Goal: Task Accomplishment & Management: Manage account settings

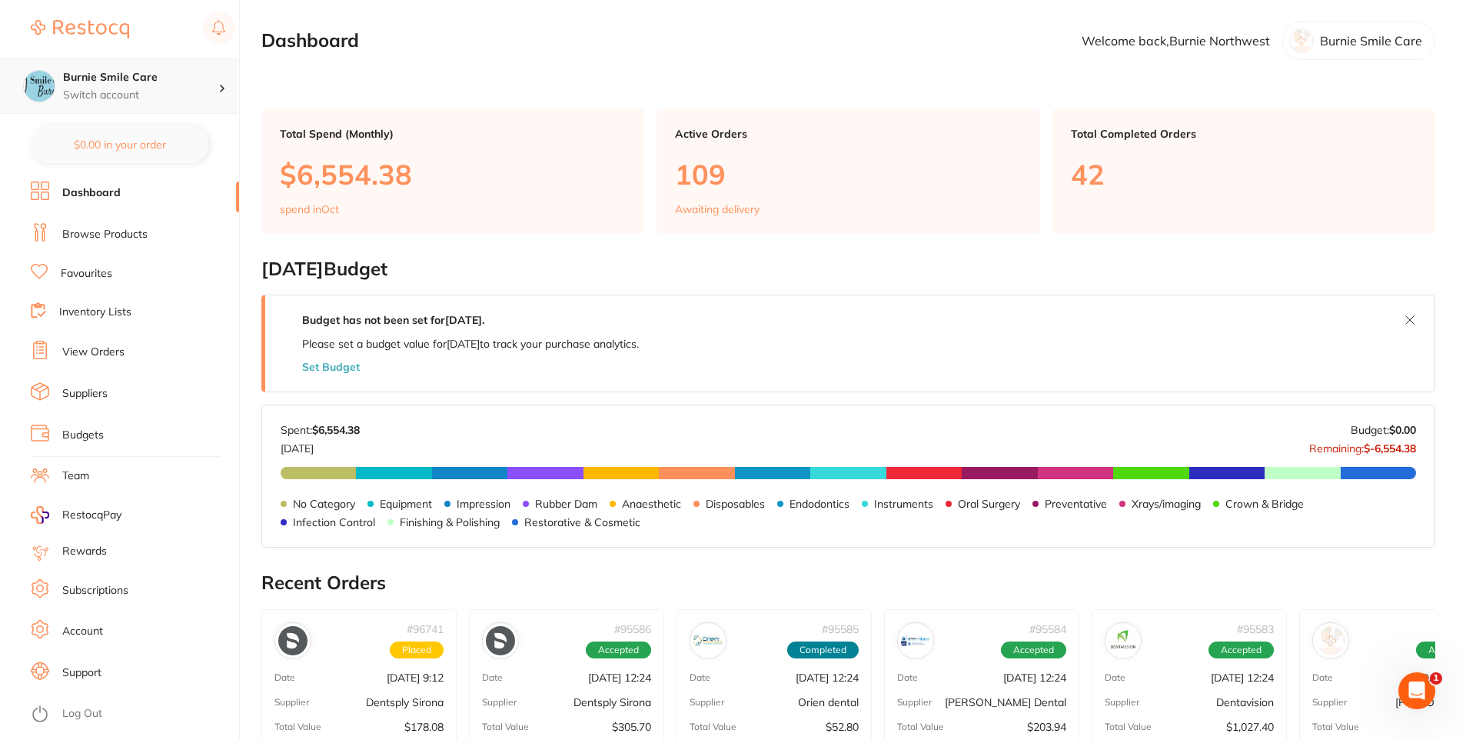
click at [127, 76] on h4 "Burnie Smile Care" at bounding box center [140, 77] width 155 height 15
click at [170, 131] on h4 "North West Dental Burnie" at bounding box center [147, 132] width 160 height 15
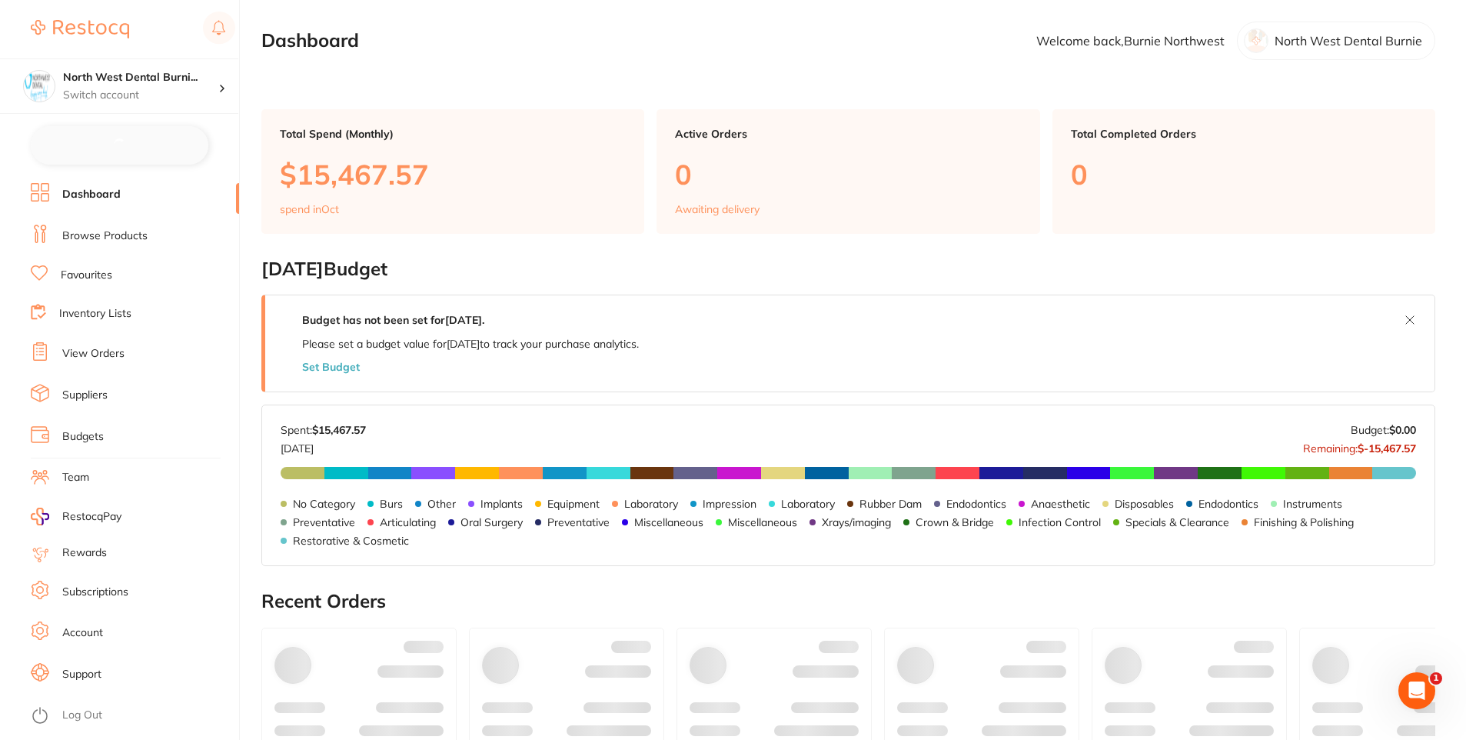
checkbox input "false"
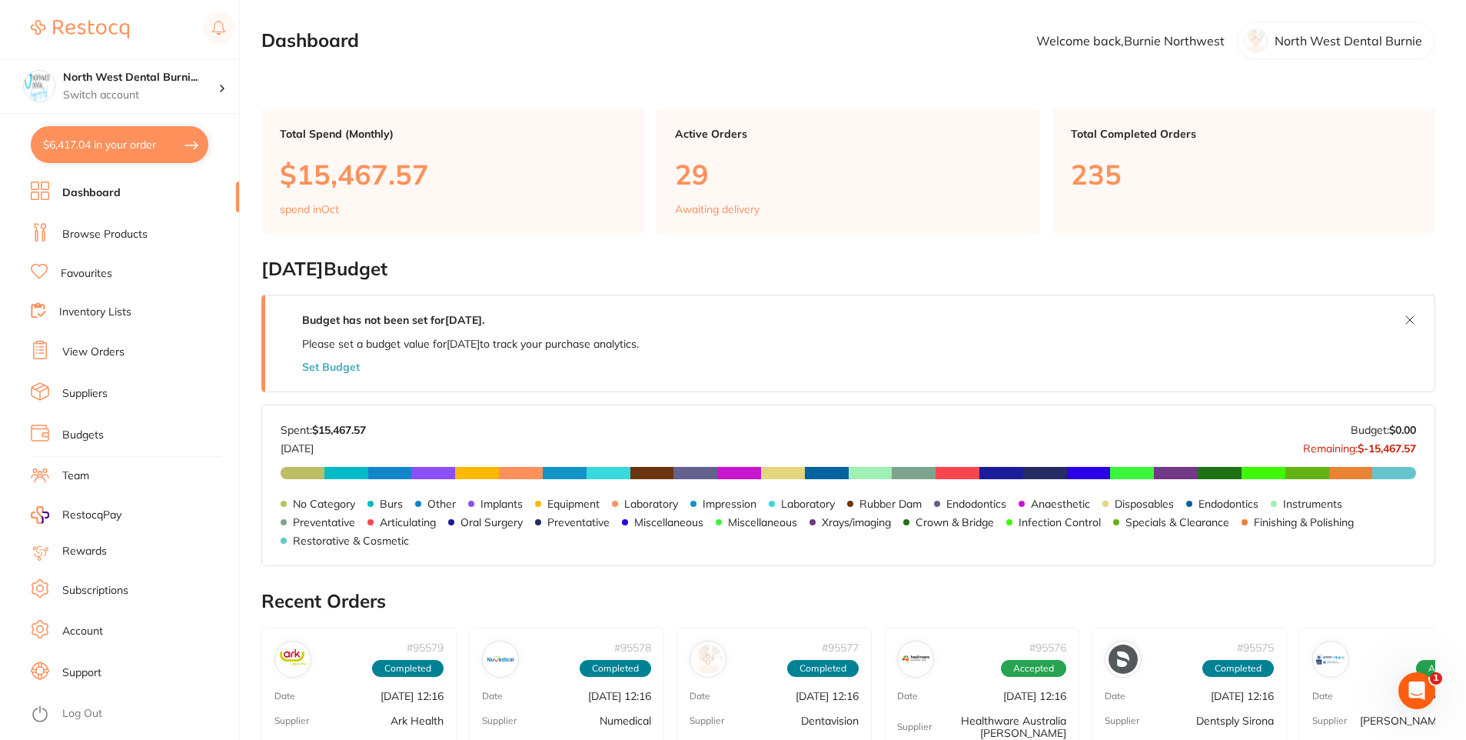
click at [145, 233] on link "Browse Products" at bounding box center [104, 234] width 85 height 15
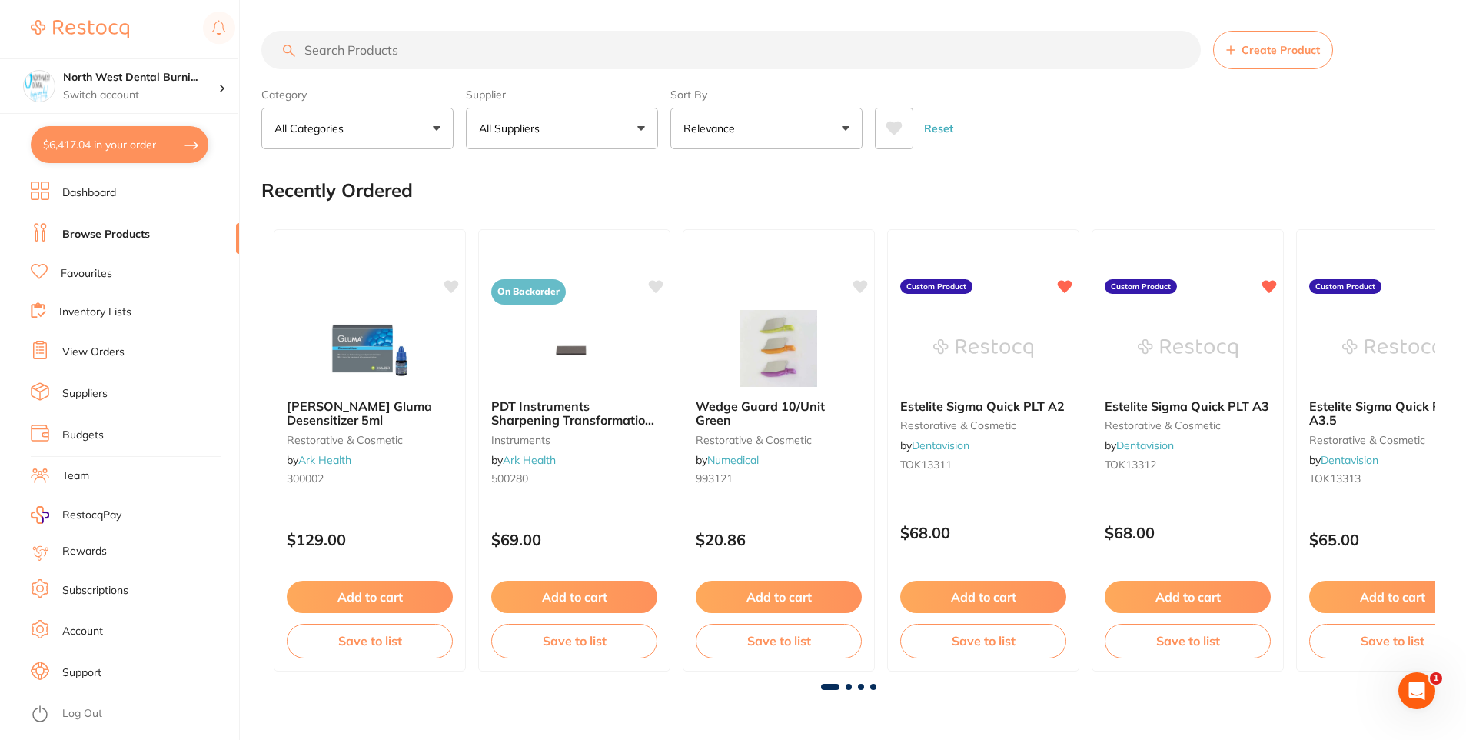
click at [115, 353] on link "View Orders" at bounding box center [93, 351] width 62 height 15
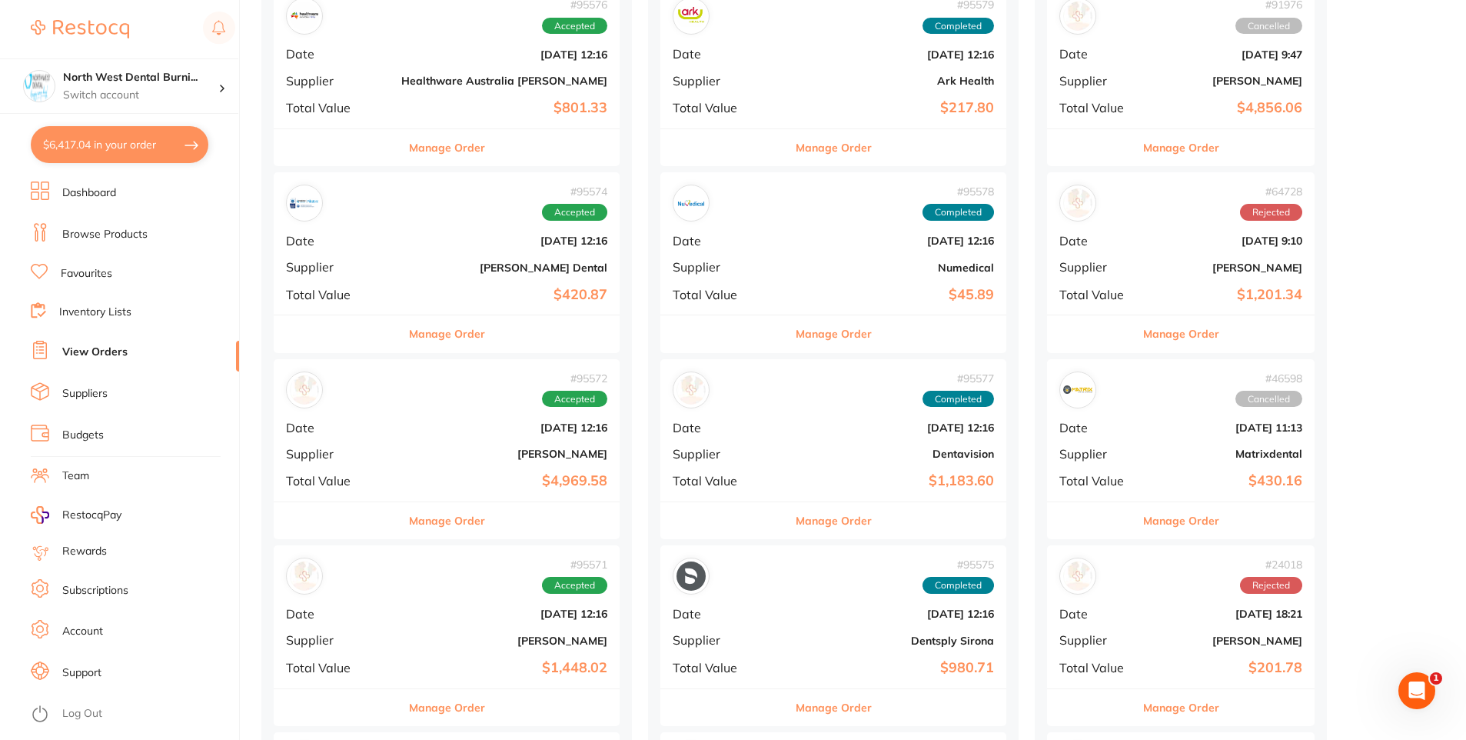
scroll to position [154, 0]
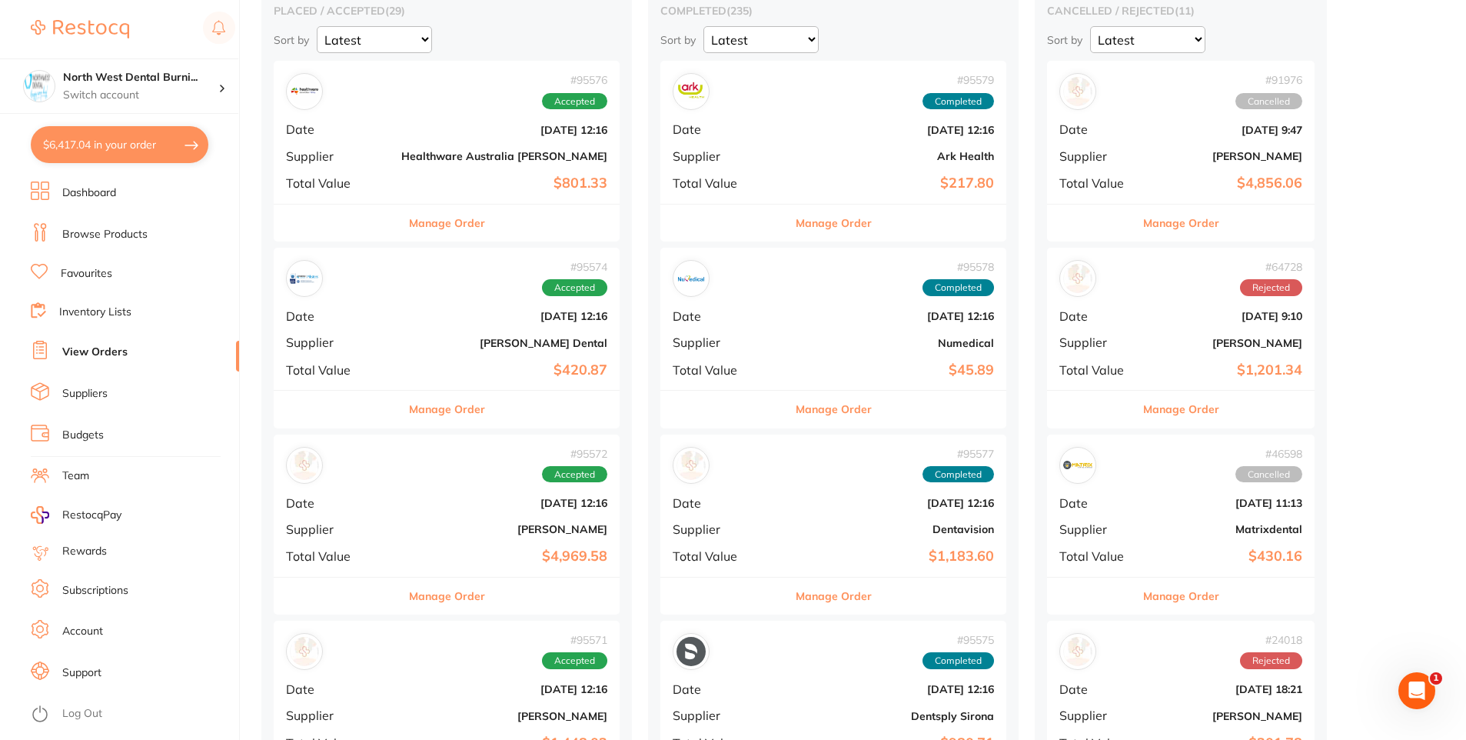
click at [412, 150] on b "Healthware Australia [PERSON_NAME]" at bounding box center [504, 156] width 206 height 12
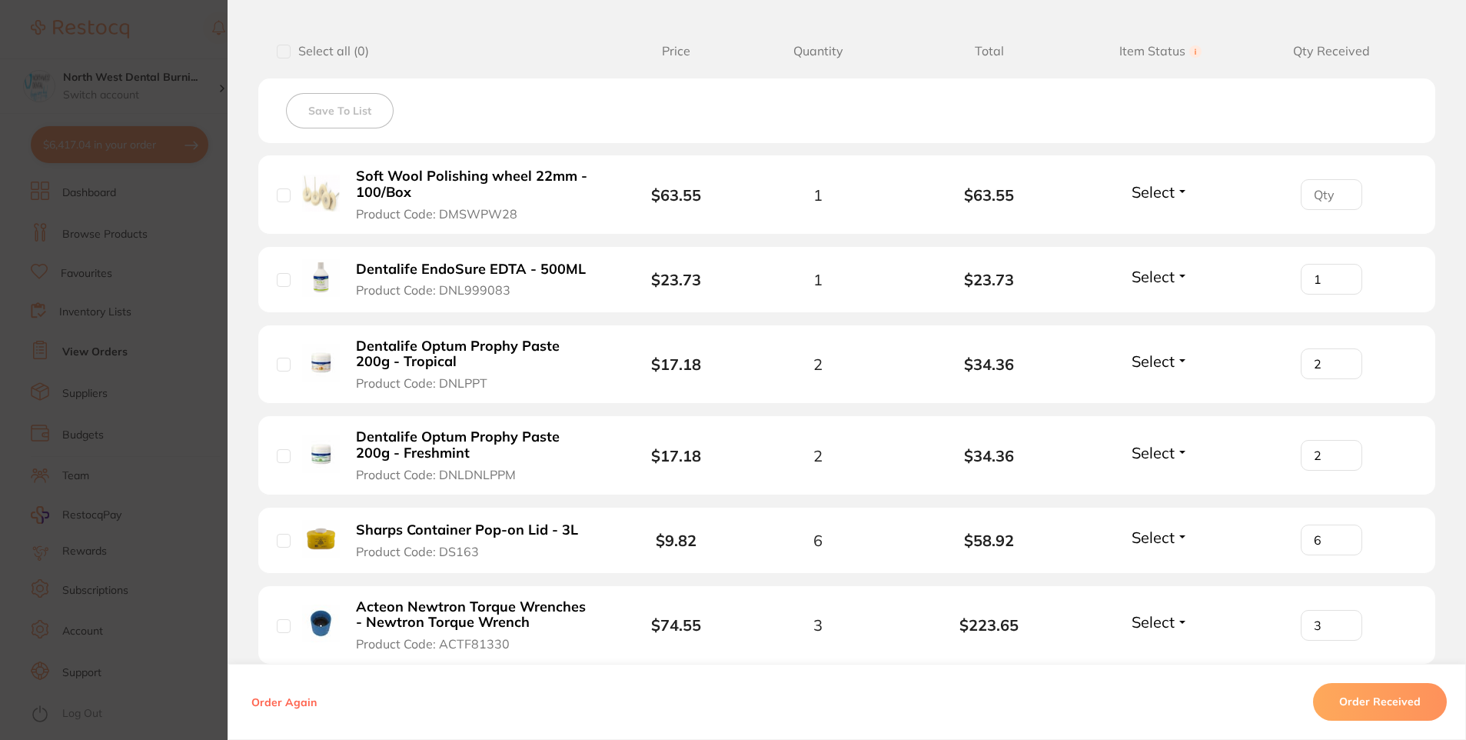
click at [165, 290] on section "Order ID: Restocq- 95576 Order Information Accepted Order Order Date [DATE] 12:…" at bounding box center [733, 370] width 1466 height 740
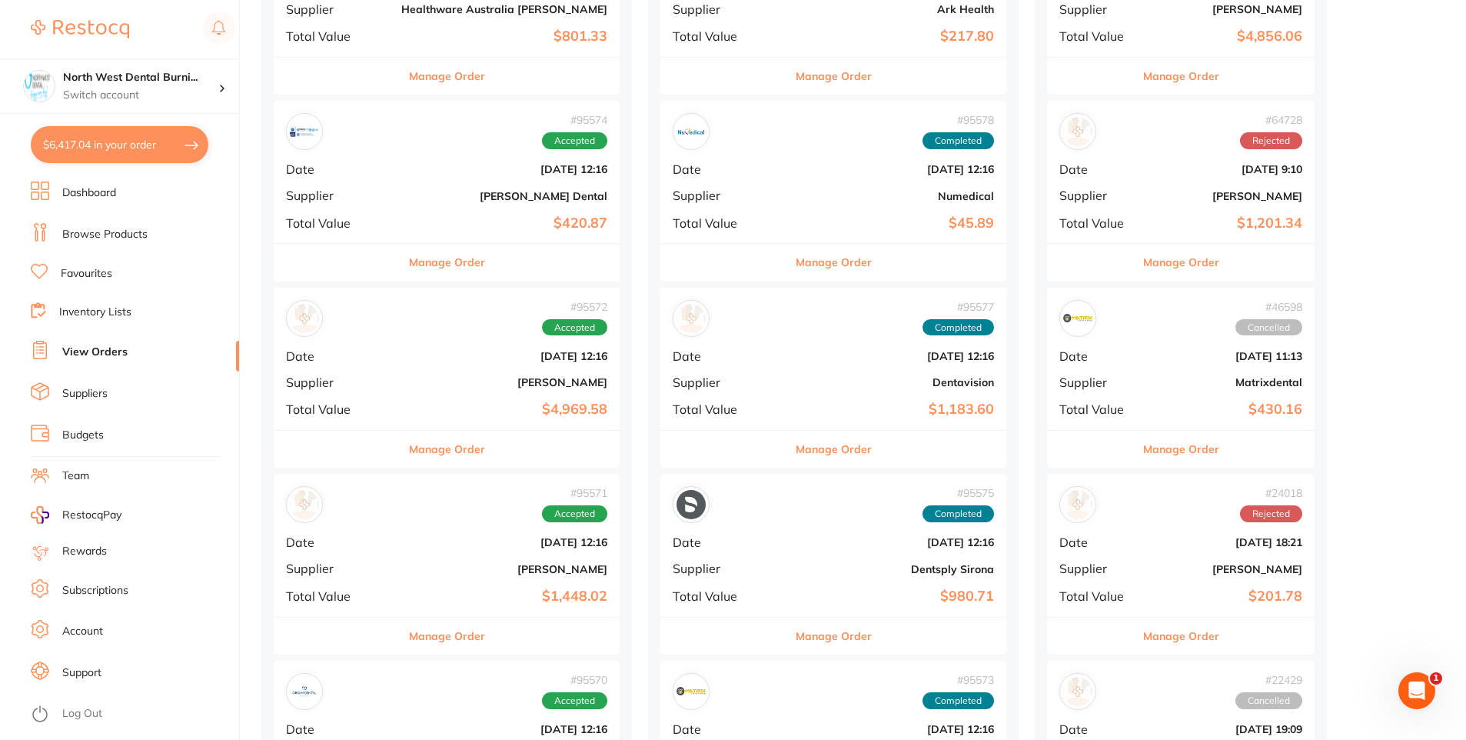
scroll to position [308, 0]
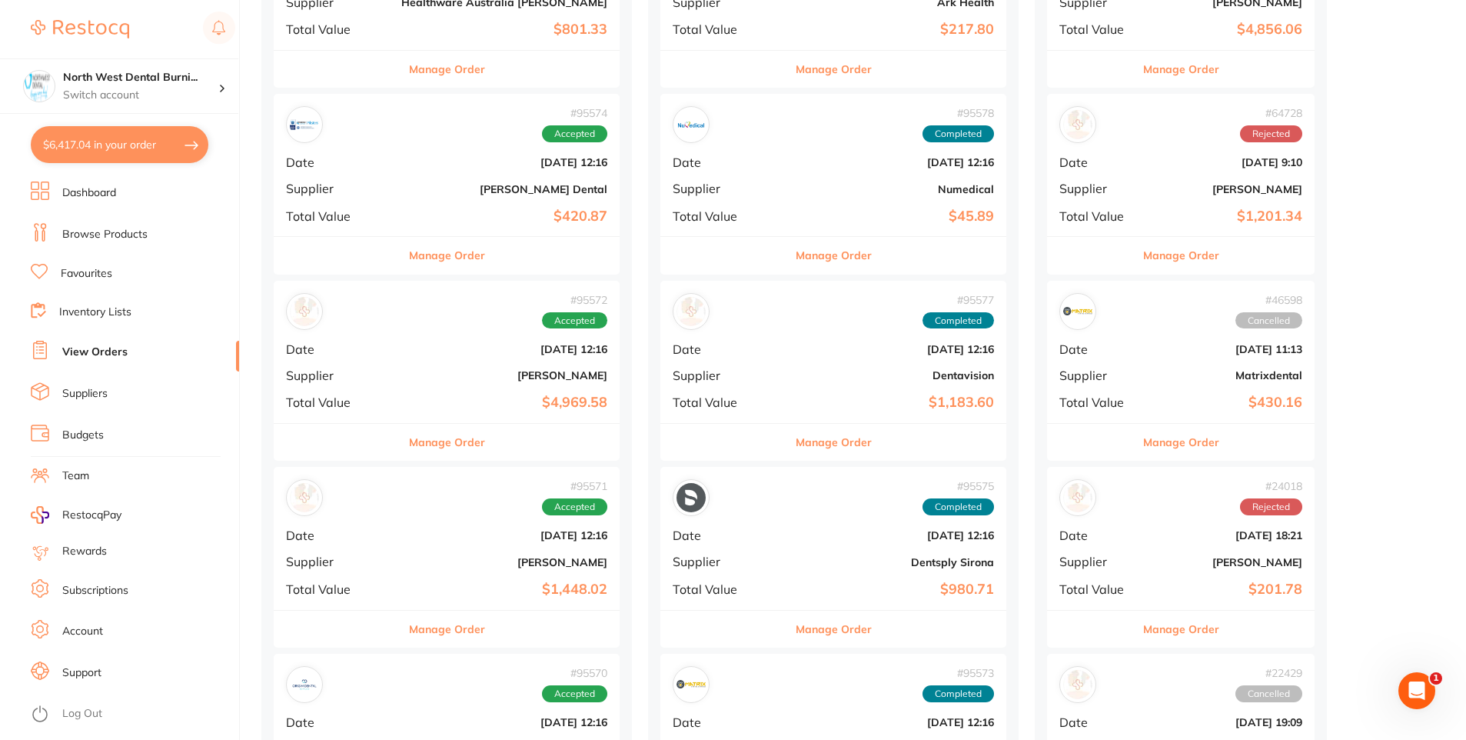
click at [463, 185] on b "[PERSON_NAME] Dental" at bounding box center [504, 189] width 206 height 12
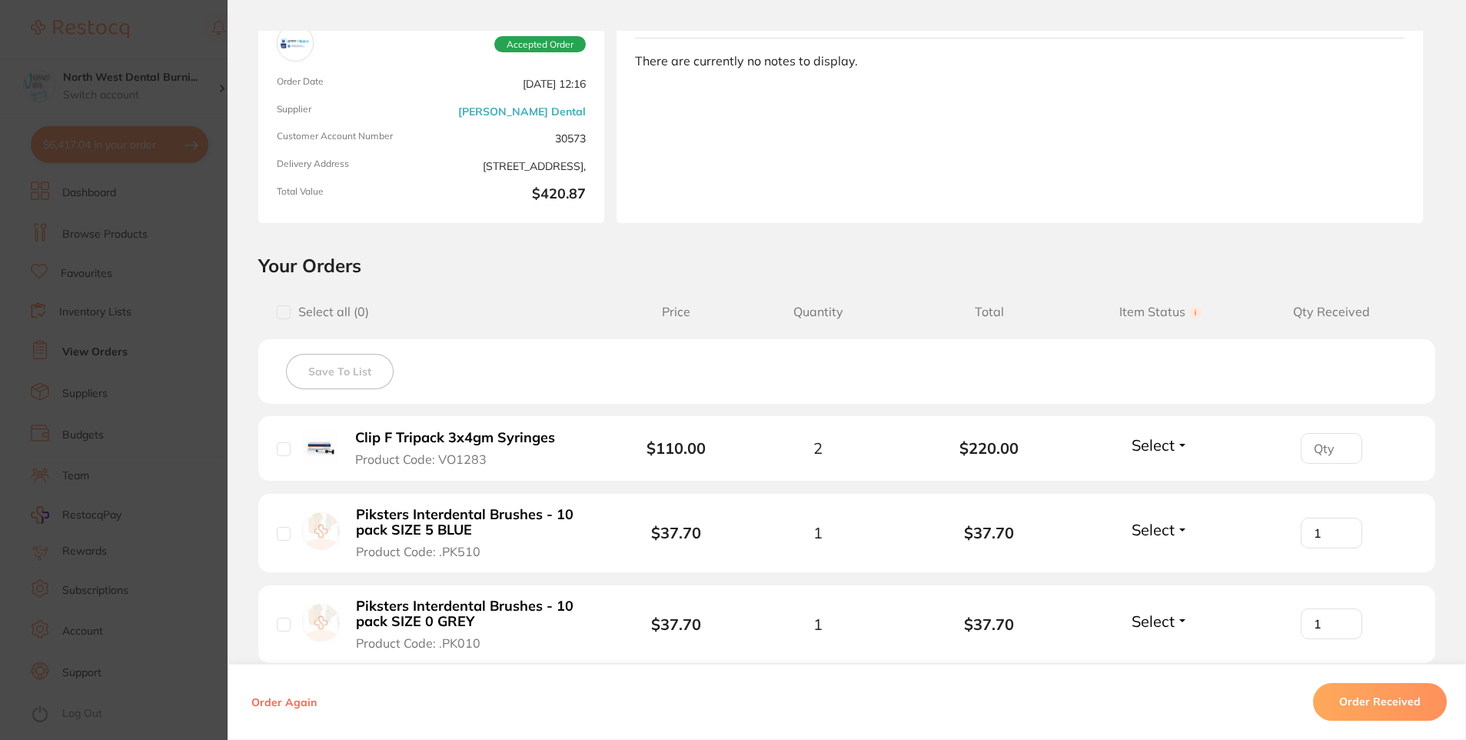
scroll to position [154, 0]
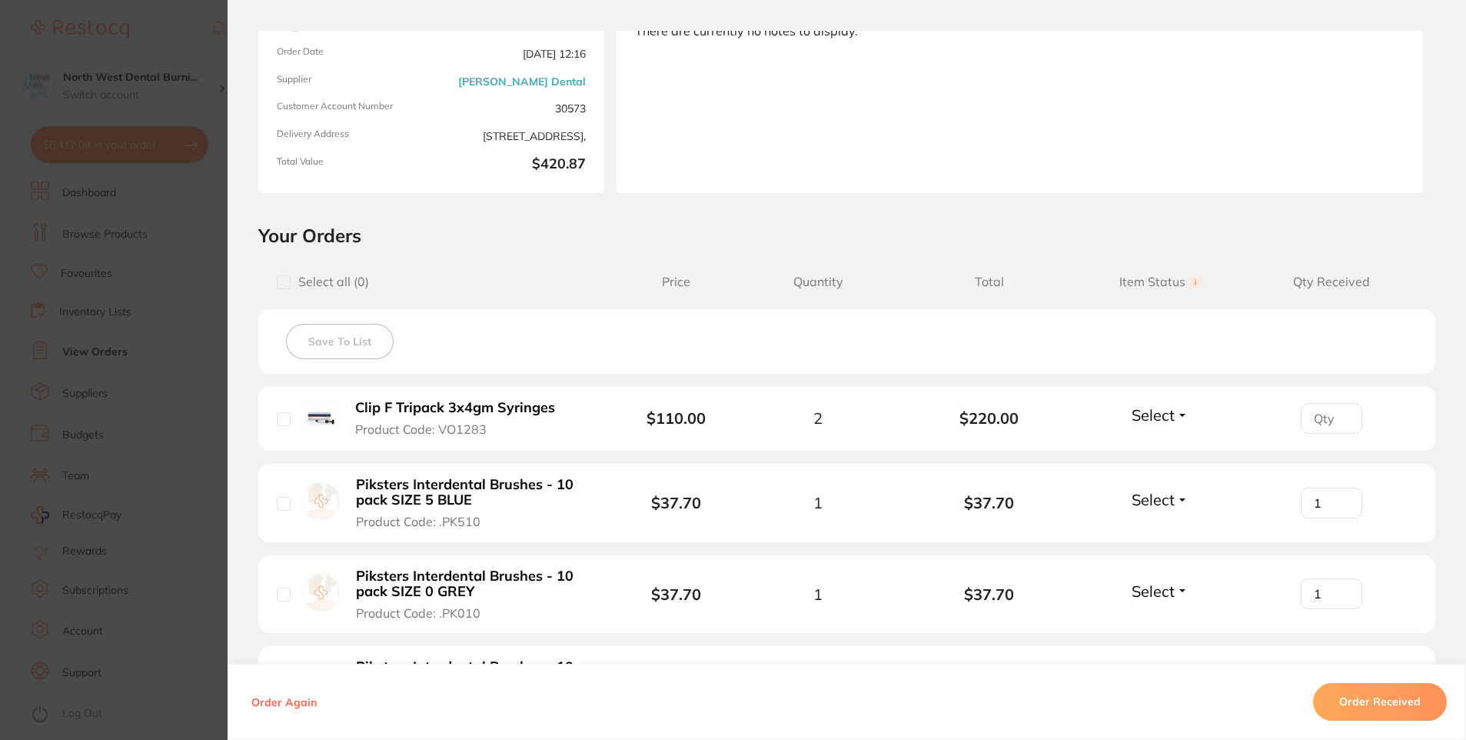
click at [0, 360] on html "$6,417.04 North West Dental Burni... Switch account North West Dental Burnie Bu…" at bounding box center [733, 62] width 1466 height 740
click at [178, 328] on section "Order ID: Restocq- 95574 Order Information Accepted Order Order Date [DATE] 12:…" at bounding box center [733, 370] width 1466 height 740
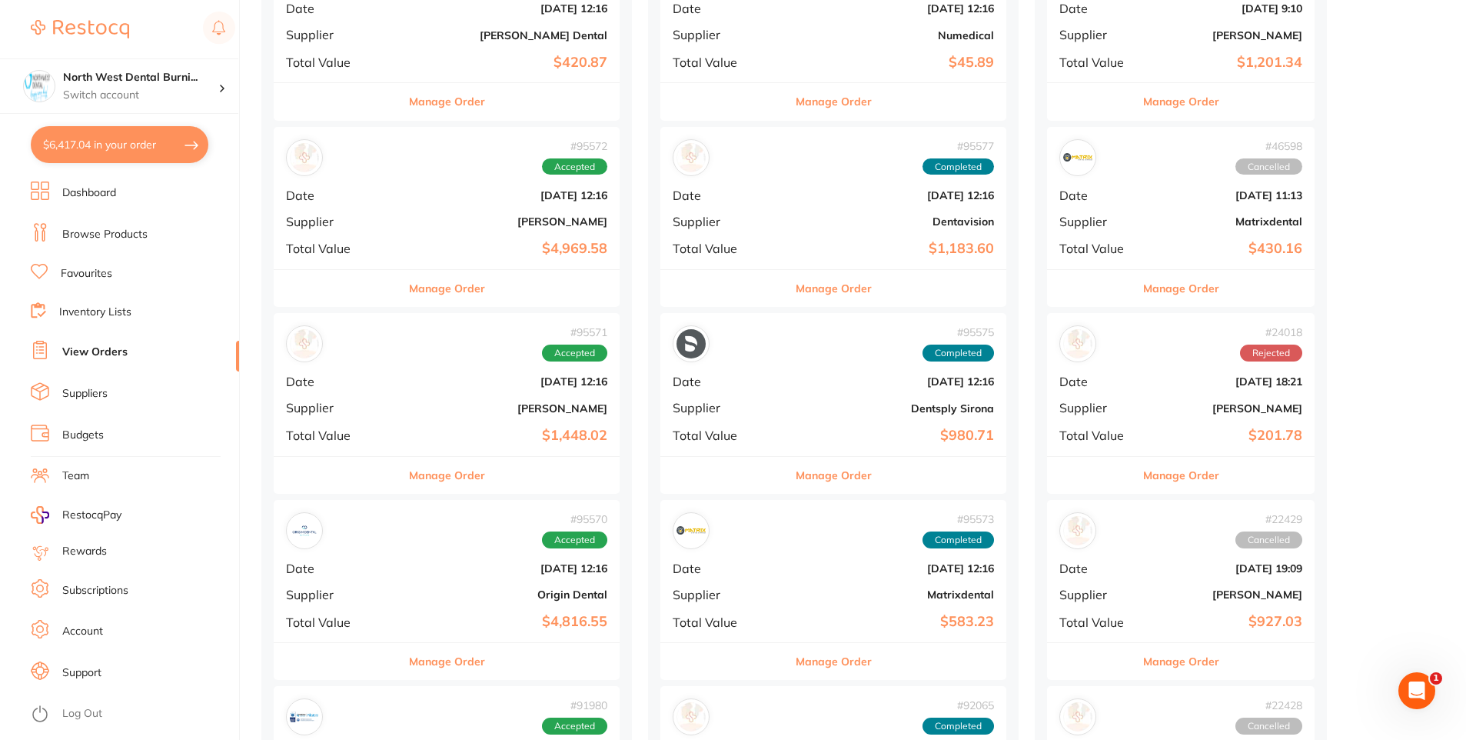
click at [420, 186] on div "# 95572 Accepted Date [DATE] 12:16 Supplier [PERSON_NAME] Total Value $4,969.58" at bounding box center [447, 198] width 346 height 142
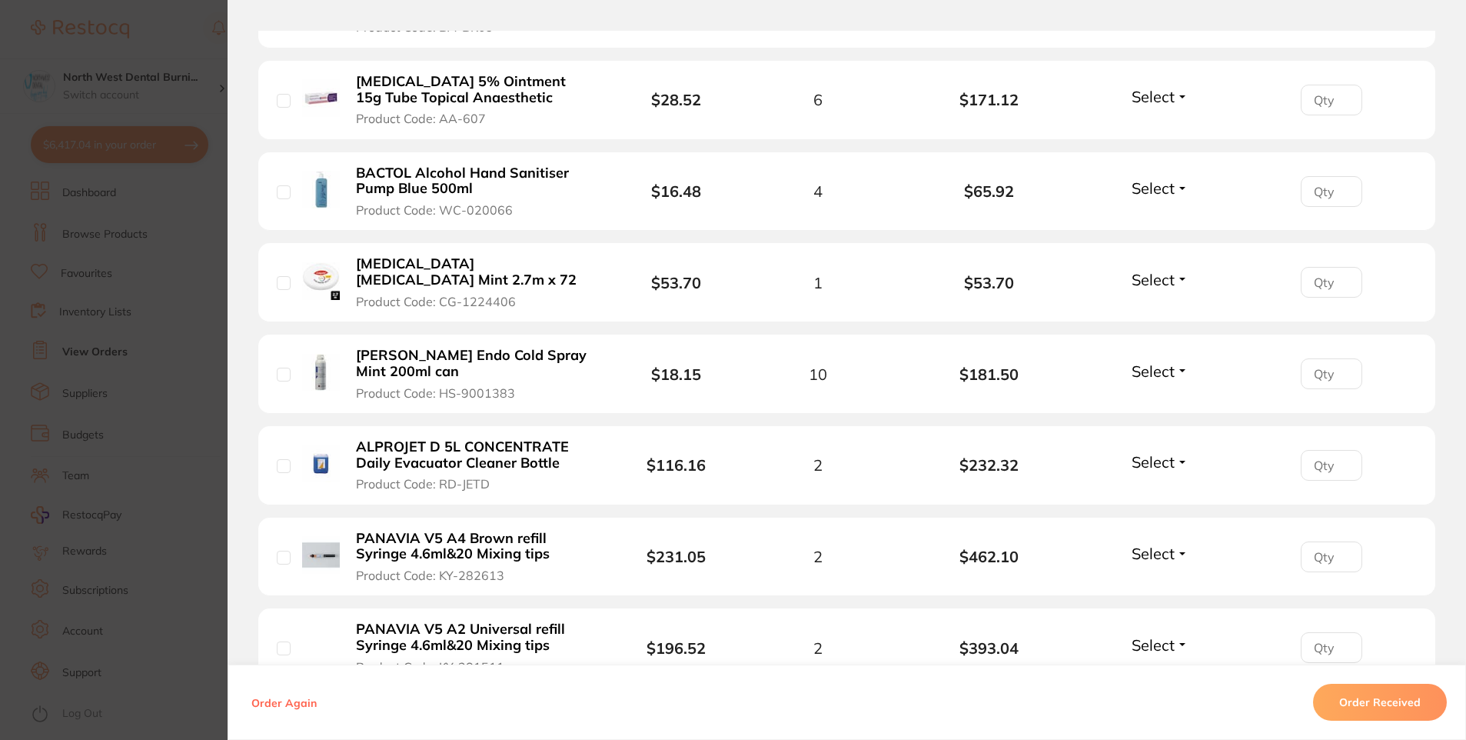
scroll to position [1922, 0]
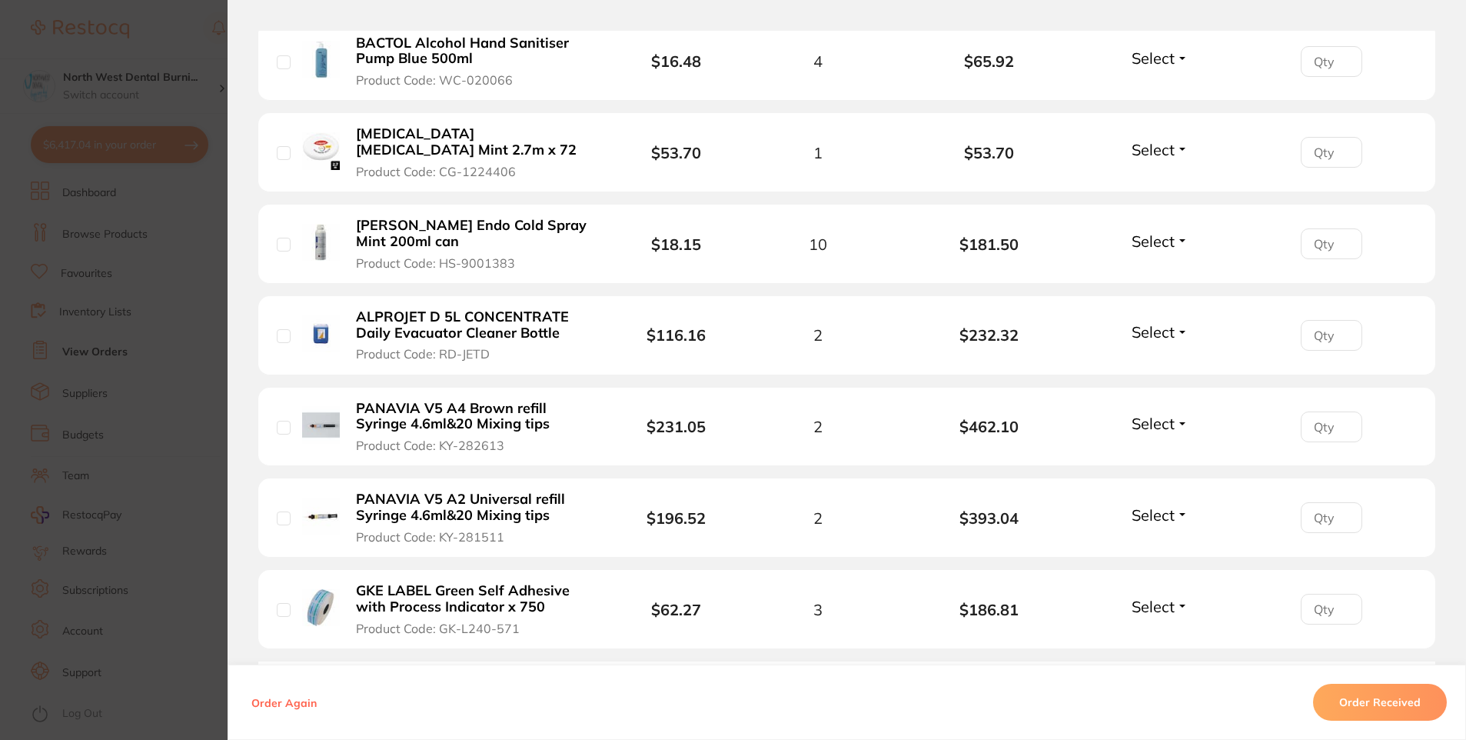
drag, startPoint x: 101, startPoint y: 382, endPoint x: 120, endPoint y: 370, distance: 22.2
click at [101, 381] on section "Order ID: Restocq- 95572 Order Information Accepted Order Order Date [DATE] 12:…" at bounding box center [733, 370] width 1466 height 740
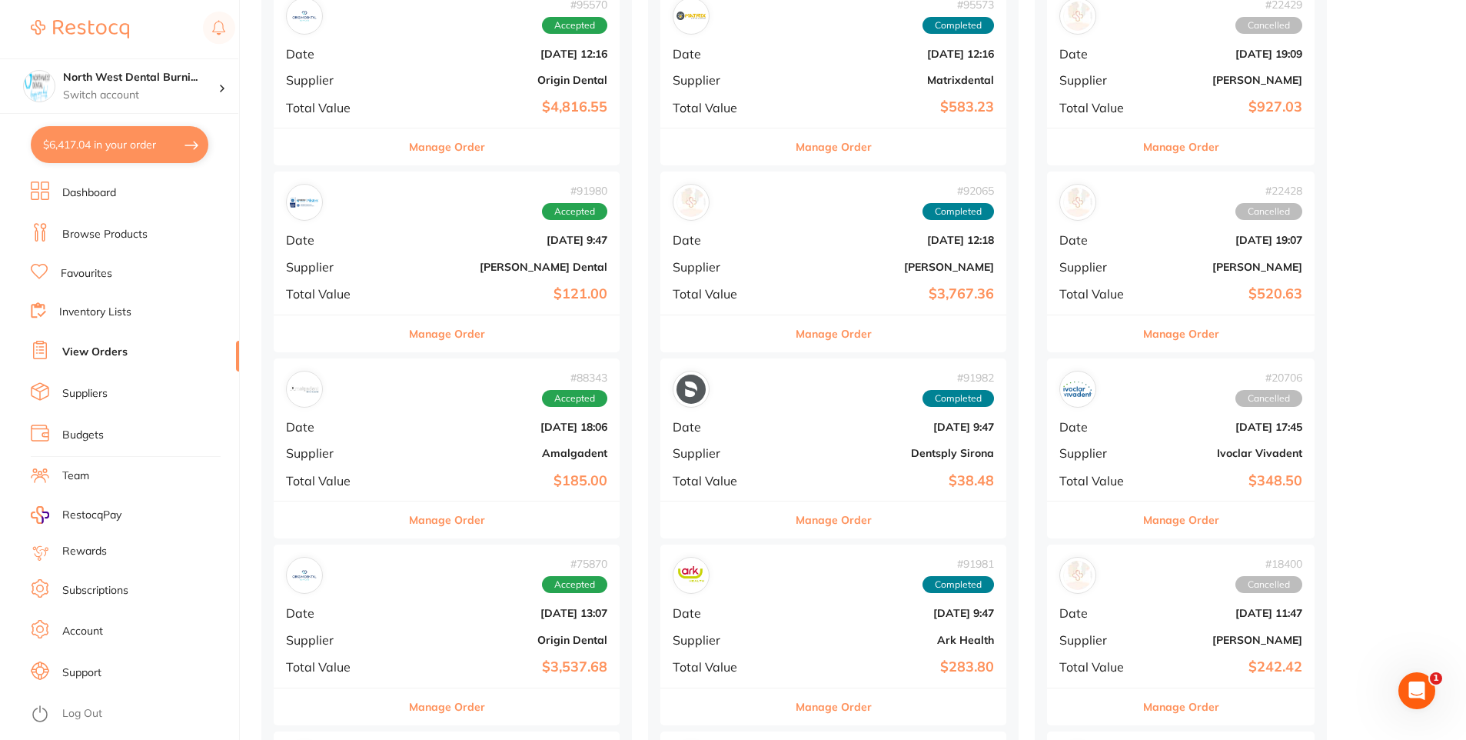
scroll to position [846, 0]
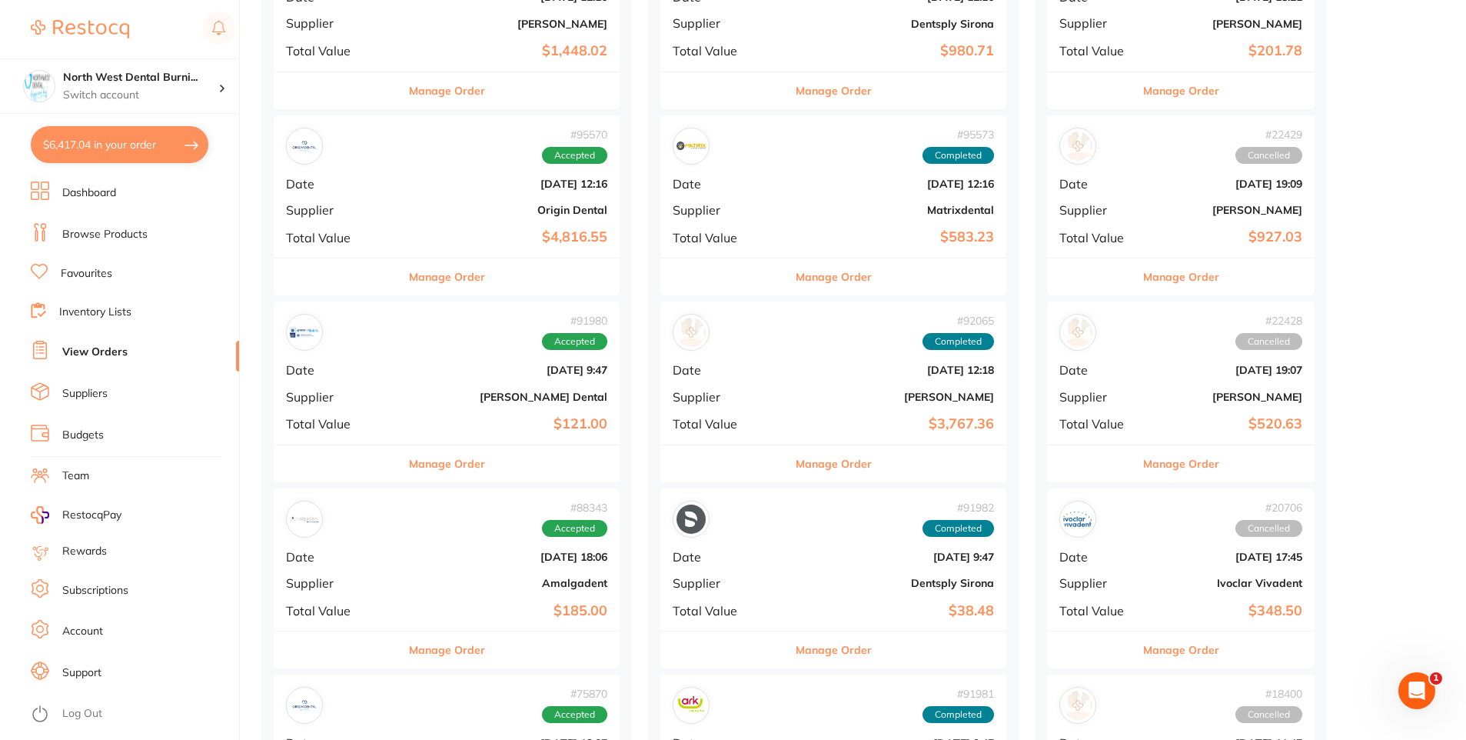
click at [439, 191] on div "# 95570 Accepted Date [DATE] 12:16 Supplier Origin Dental Total Value $4,816.55" at bounding box center [447, 186] width 346 height 142
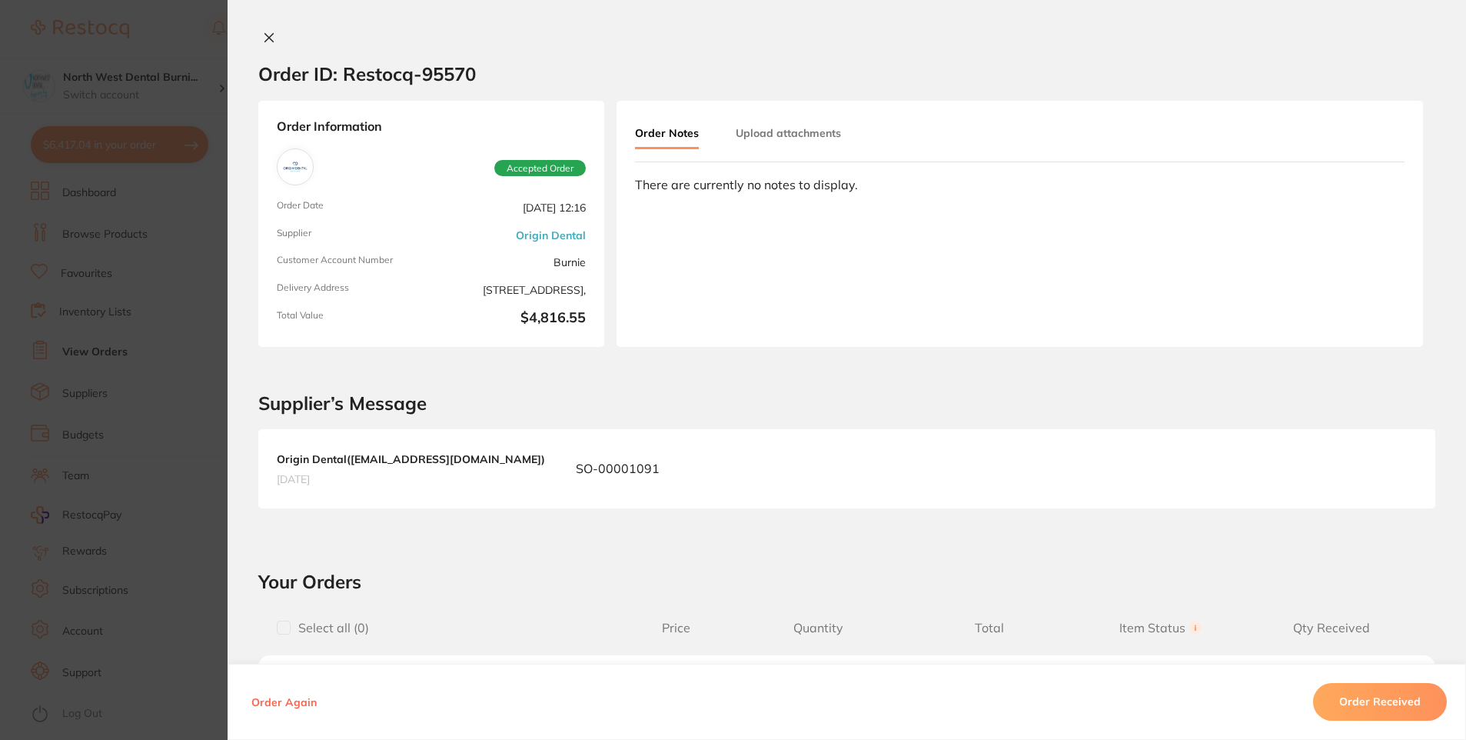
click at [111, 385] on section "Order ID: Restocq- 95570 Order Information Accepted Order Order Date [DATE] 12:…" at bounding box center [733, 370] width 1466 height 740
